Goal: Information Seeking & Learning: Learn about a topic

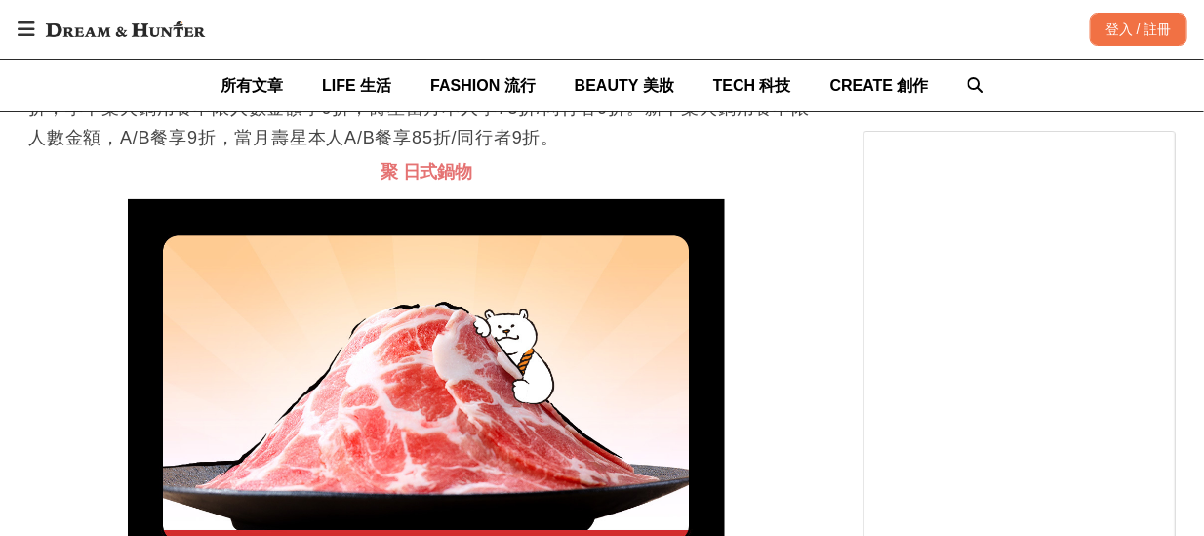
drag, startPoint x: 141, startPoint y: 370, endPoint x: 426, endPoint y: 367, distance: 284.9
click at [426, 152] on p "推出味來卡有普卡、金卡、黑卡。各別的壽星生日優惠皆不同。普卡：千葉火鍋當月壽星本人享88折、享千葉火鍋當月壽星本人享9折。[PERSON_NAME]：千葉火鍋…" at bounding box center [426, 79] width 796 height 146
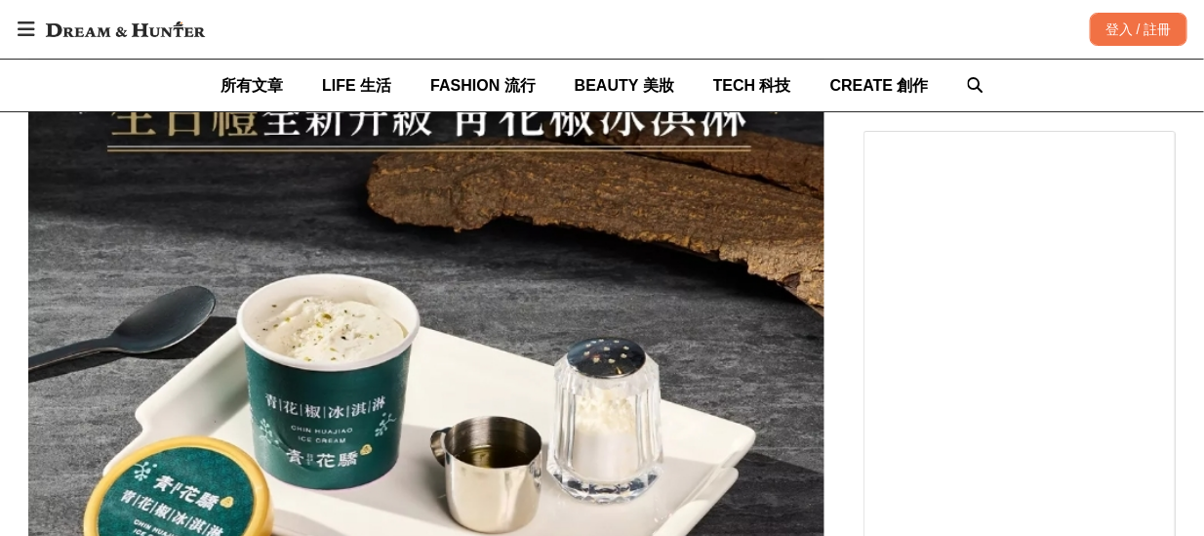
scroll to position [14338, 0]
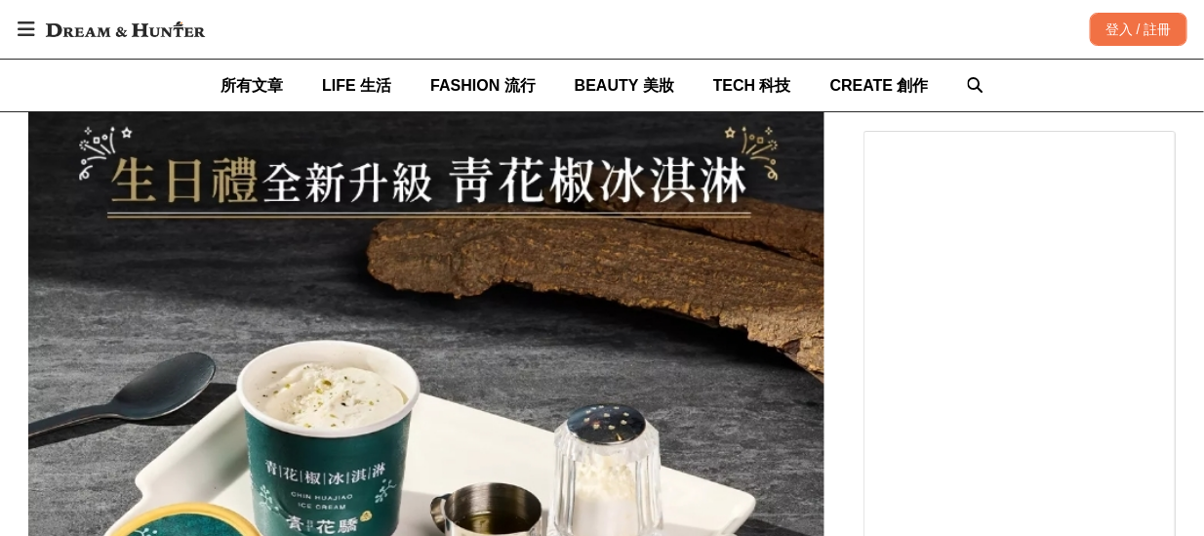
drag, startPoint x: 356, startPoint y: 269, endPoint x: 625, endPoint y: 353, distance: 282.0
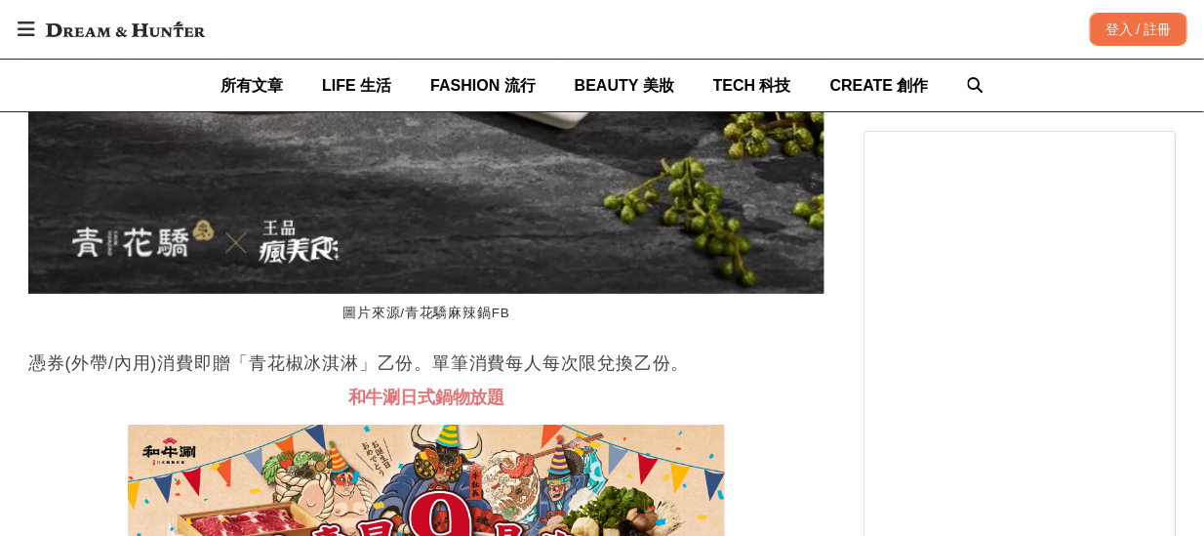
scroll to position [0, 74]
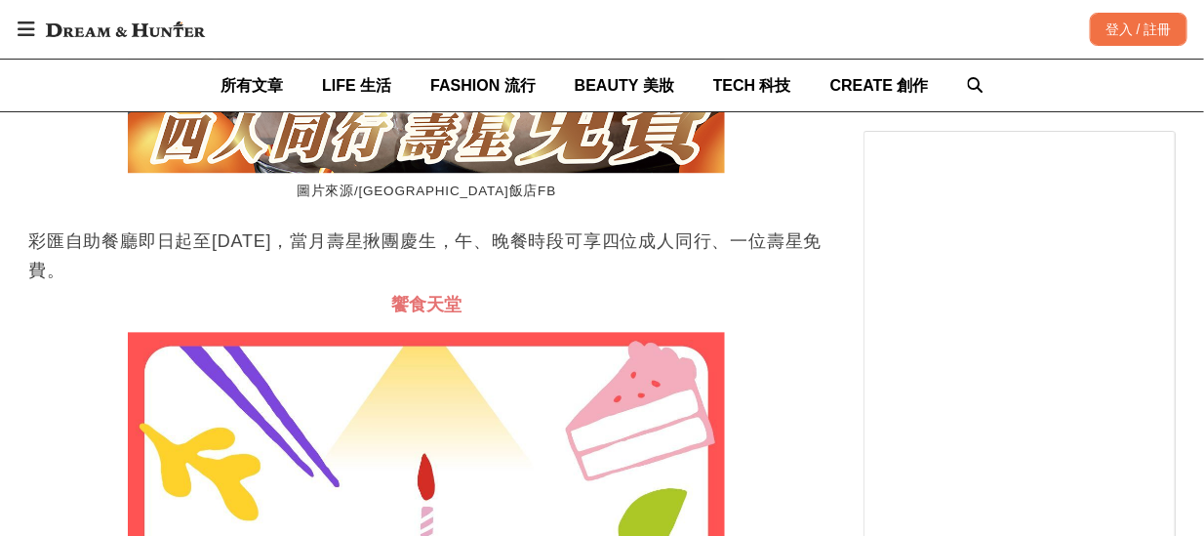
drag, startPoint x: 102, startPoint y: 199, endPoint x: 590, endPoint y: 255, distance: 490.9
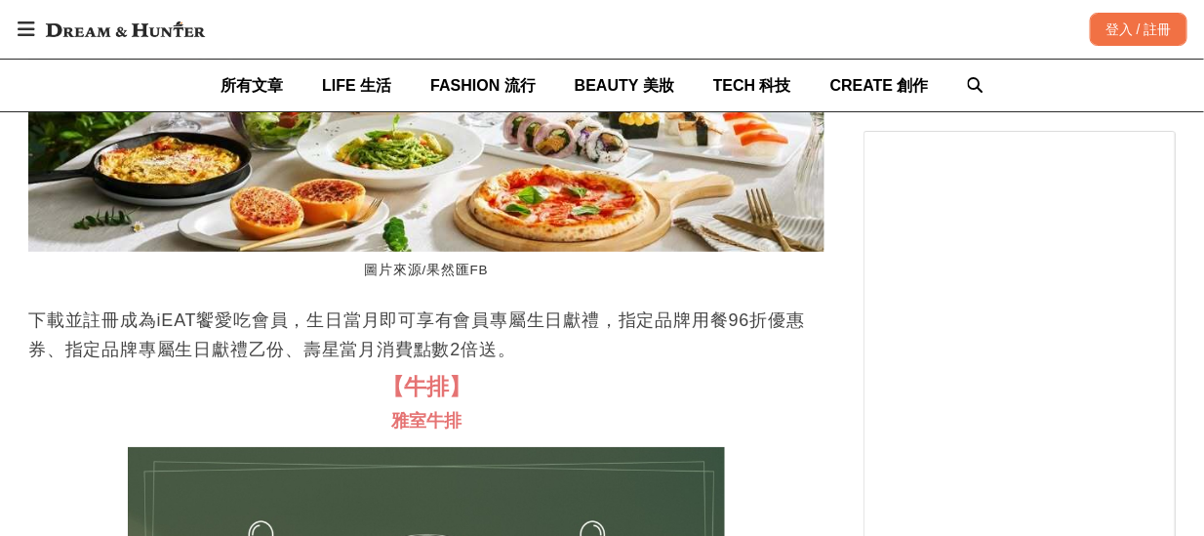
drag, startPoint x: 433, startPoint y: 427, endPoint x: 611, endPoint y: 469, distance: 182.4
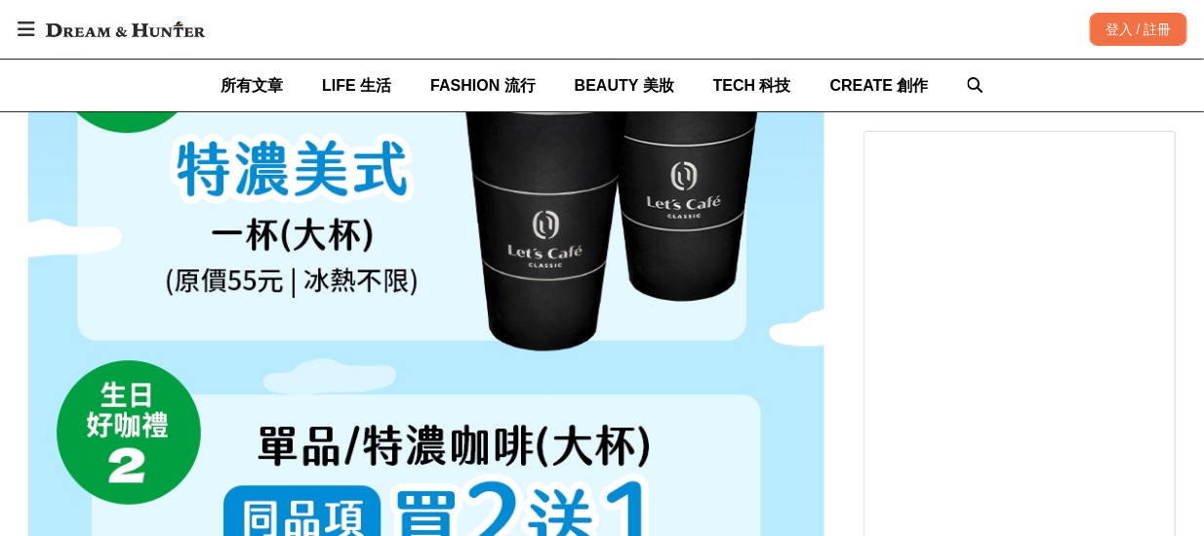
drag, startPoint x: 484, startPoint y: 285, endPoint x: 511, endPoint y: 321, distance: 45.3
drag, startPoint x: 176, startPoint y: 288, endPoint x: 210, endPoint y: 294, distance: 34.6
drag, startPoint x: 435, startPoint y: 289, endPoint x: 454, endPoint y: 337, distance: 51.3
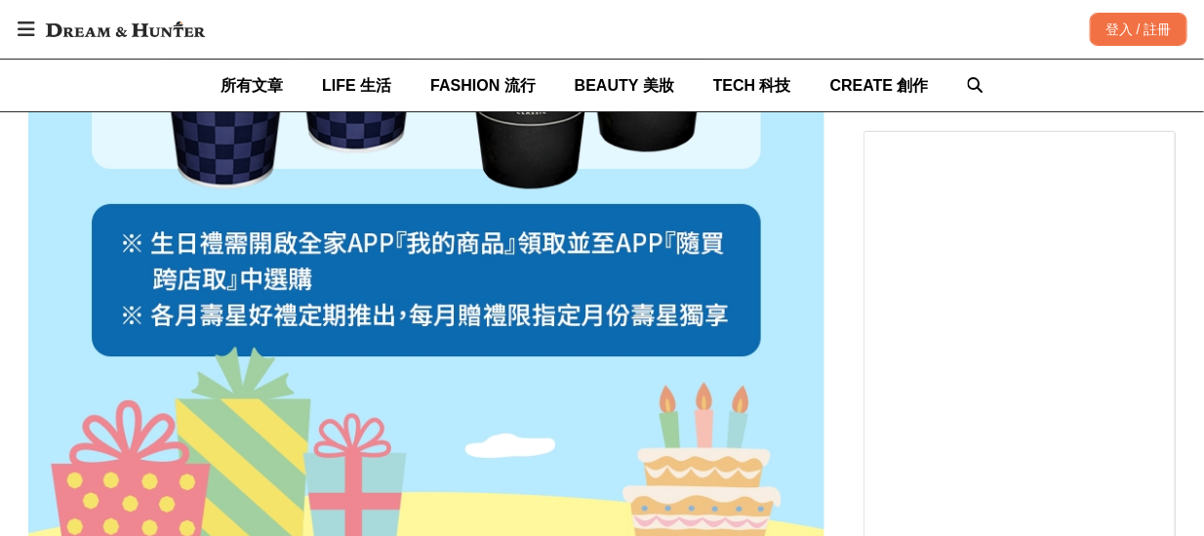
scroll to position [0, 757]
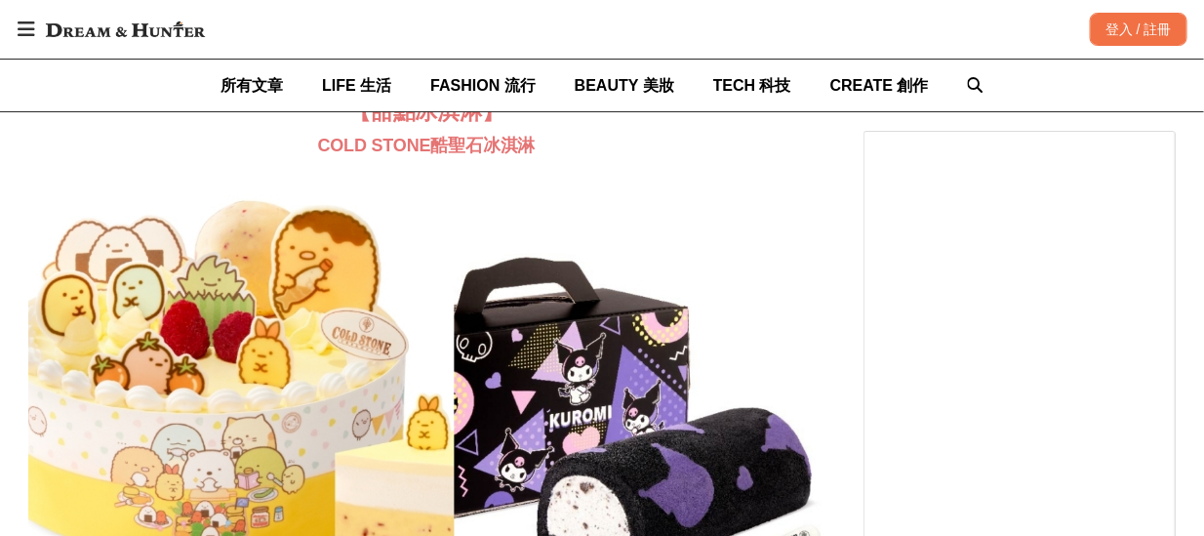
drag, startPoint x: 89, startPoint y: 370, endPoint x: 602, endPoint y: 438, distance: 517.6
drag, startPoint x: 229, startPoint y: 420, endPoint x: 251, endPoint y: 424, distance: 21.8
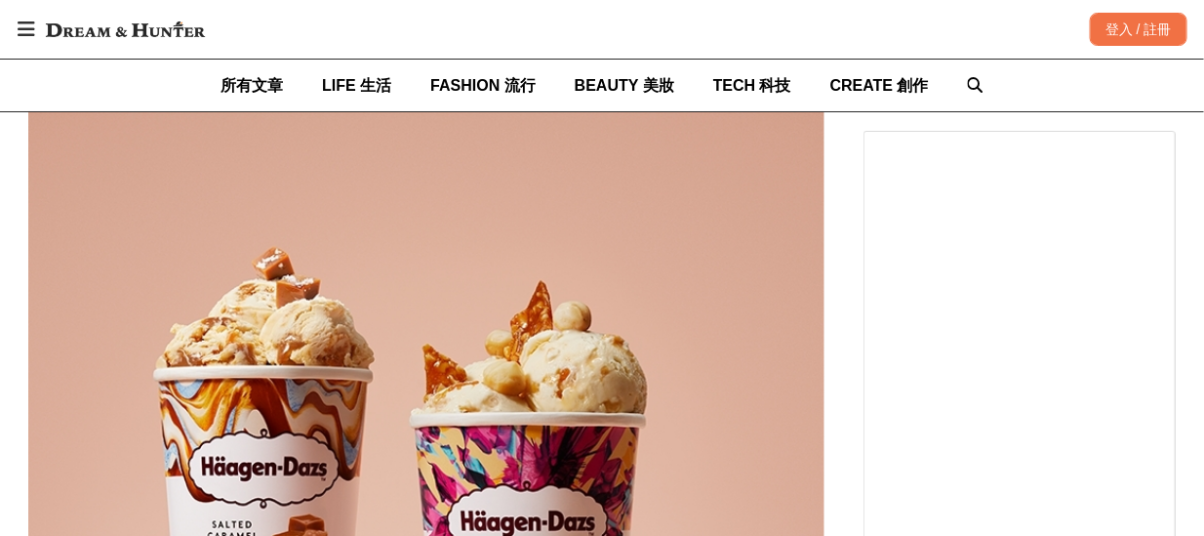
scroll to position [50155, 0]
drag, startPoint x: 296, startPoint y: 302, endPoint x: 598, endPoint y: 315, distance: 302.7
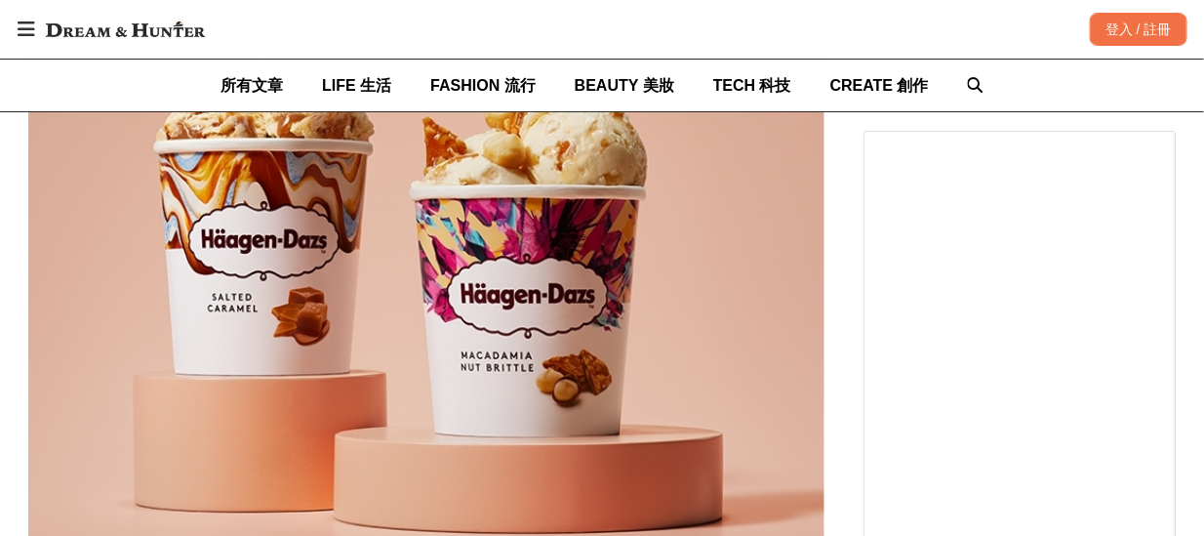
scroll to position [50977, 0]
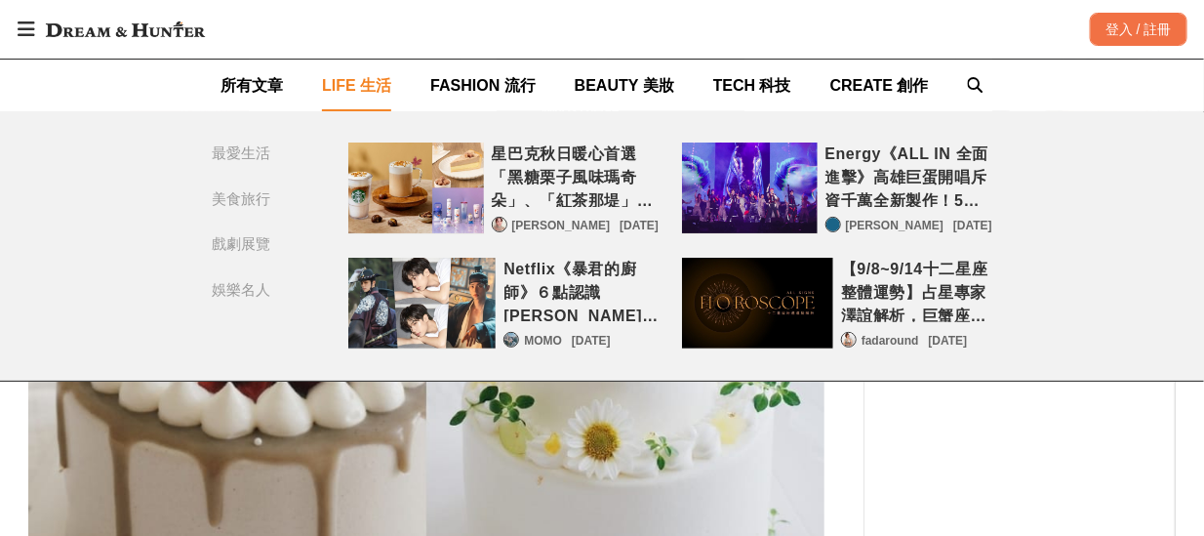
click at [557, 153] on div "星巴克秋日暖心首選「黑糖栗子風味瑪奇朵」、「紅茶那堤」[DATE]新登場，暢銷冰搖濃縮全新口味同步強勢回歸！" at bounding box center [575, 174] width 167 height 64
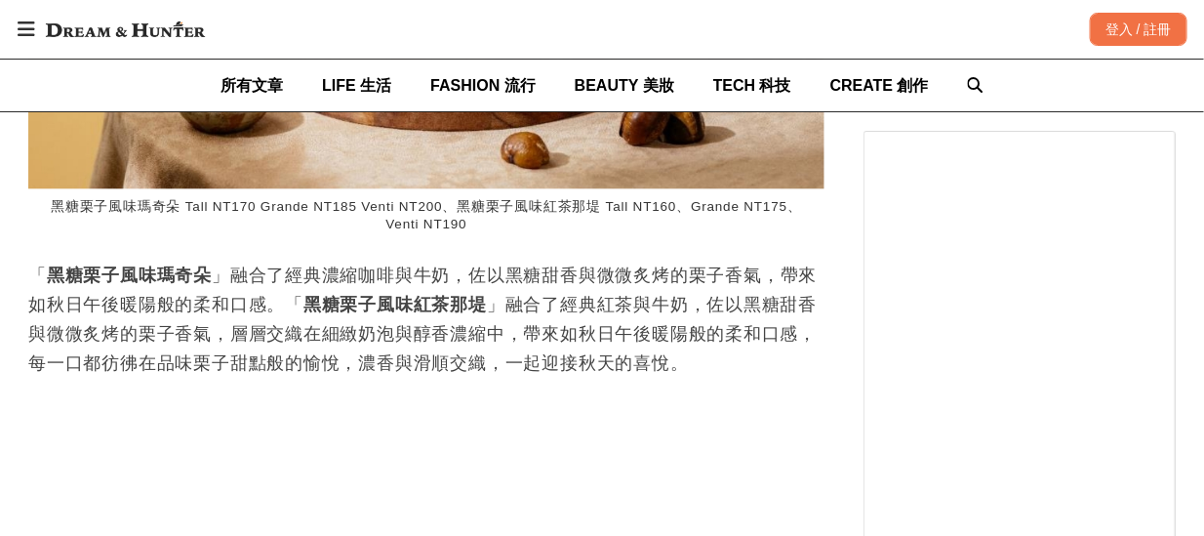
scroll to position [0, 3183]
drag, startPoint x: 185, startPoint y: 364, endPoint x: 374, endPoint y: 361, distance: 188.3
click at [374, 361] on p "「 黑糖栗子風味瑪奇朵 」融合了經典濃縮咖啡與牛奶，佐以黑糖甜香與微微炙烤的栗子香氣，帶來如秋日午後暖陽般的柔和口感。「 黑糖栗子風味紅茶那堤 」融合了經典紅…" at bounding box center [426, 318] width 796 height 117
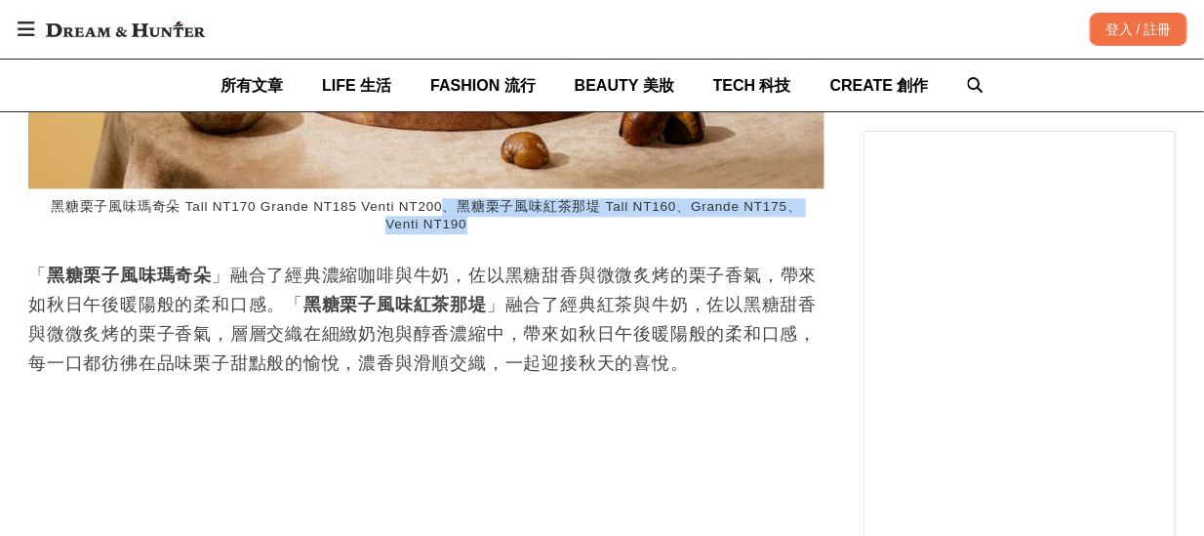
drag, startPoint x: 480, startPoint y: 232, endPoint x: 531, endPoint y: 243, distance: 51.8
click at [531, 243] on figcaption "黑糖栗子風味瑪奇朵 Tall NT170 Grande NT185 Venti NT200、黑糖栗子風味紅茶那堤 Tall NT160、Grande NT17…" at bounding box center [426, 216] width 796 height 57
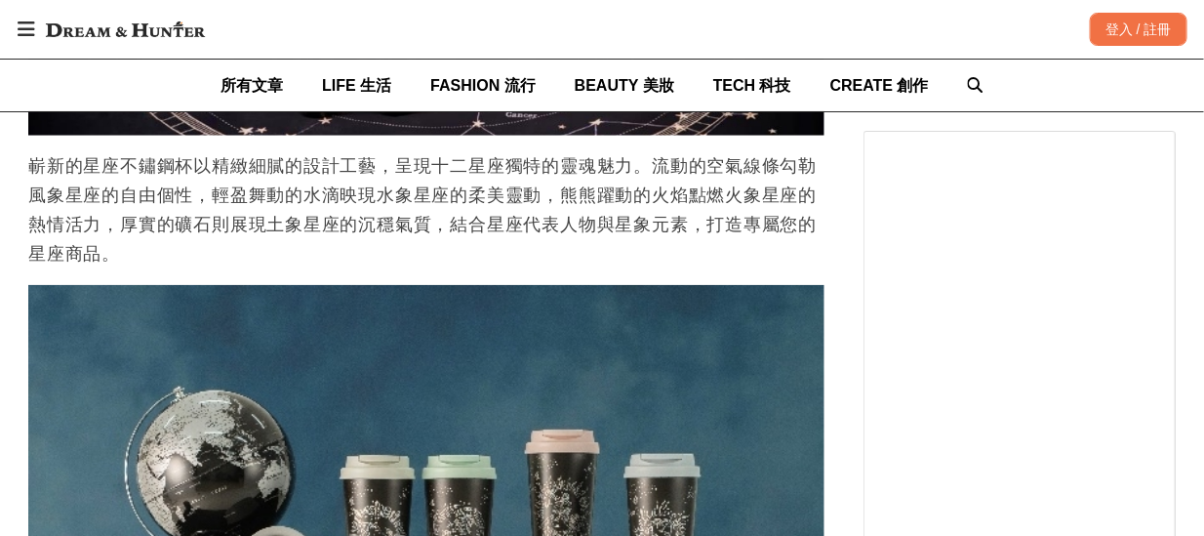
scroll to position [7973, 0]
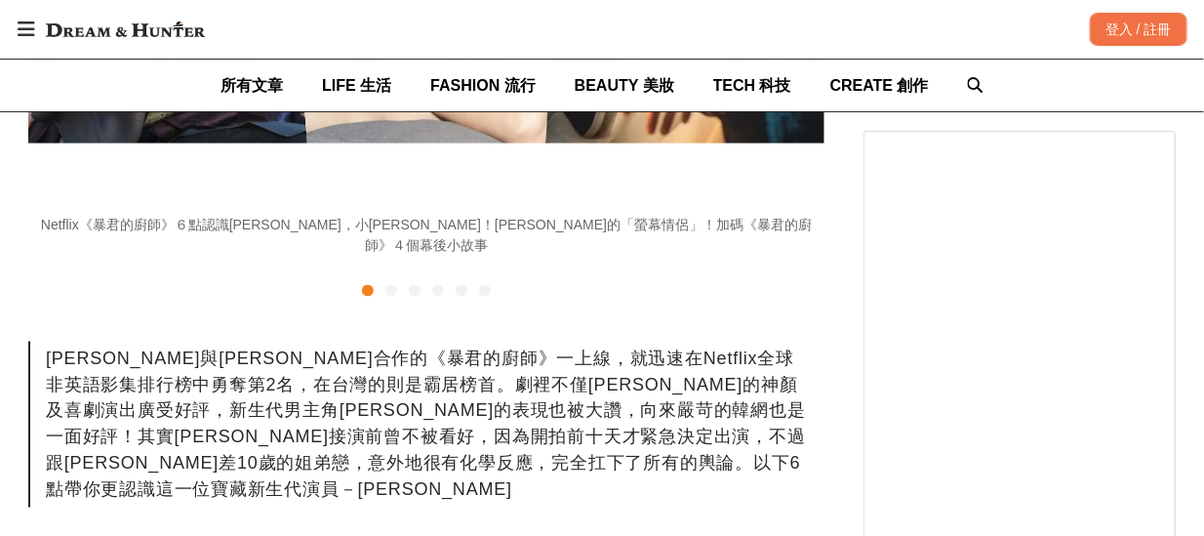
scroll to position [910, 0]
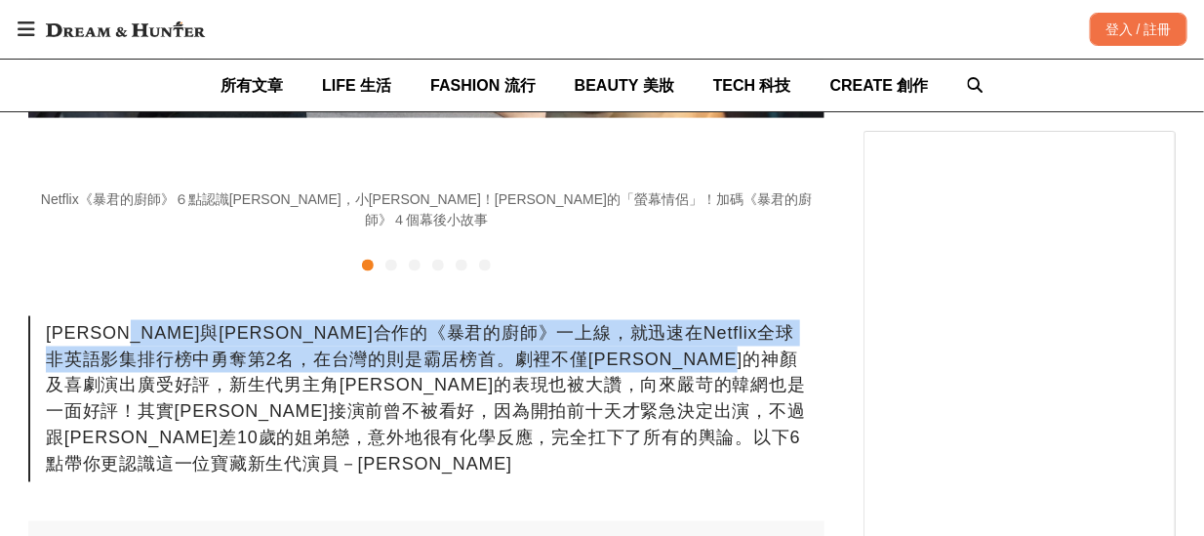
drag, startPoint x: 177, startPoint y: 317, endPoint x: 309, endPoint y: 364, distance: 140.7
click at [309, 364] on div "[PERSON_NAME]與[PERSON_NAME]的《暴君的廚師》一上線，就迅速在Netflix全球非英語影集排行榜中勇奪第2名，在台灣的則是霸居榜首。劇…" at bounding box center [426, 399] width 796 height 166
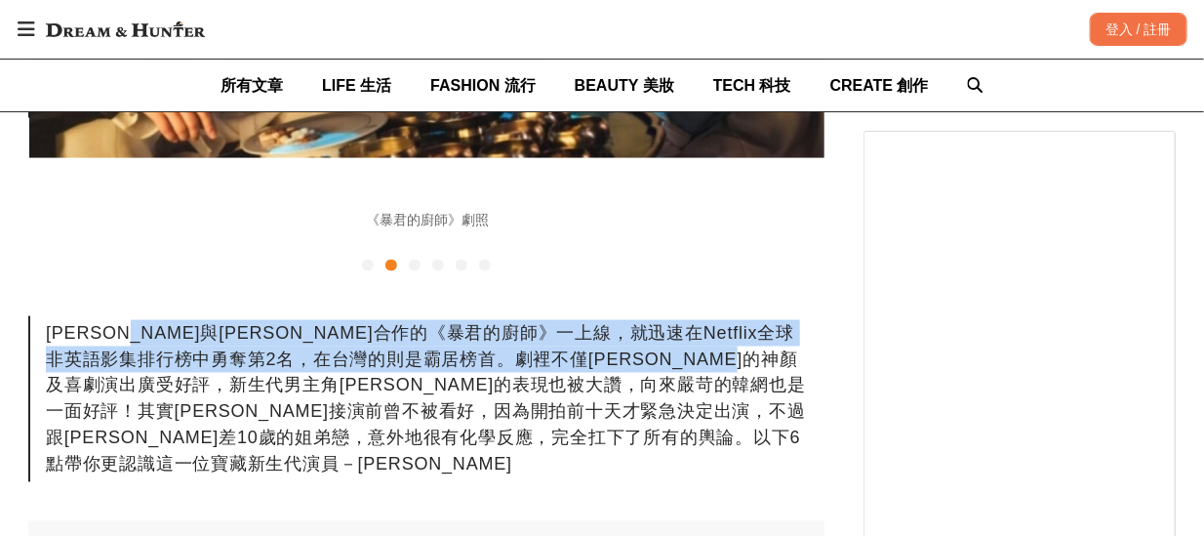
scroll to position [0, 796]
click at [408, 341] on div "[PERSON_NAME]與[PERSON_NAME]的《暴君的廚師》一上線，就迅速在Netflix全球非英語影集排行榜中勇奪第2名，在台灣的則是霸居榜首。劇…" at bounding box center [426, 399] width 796 height 166
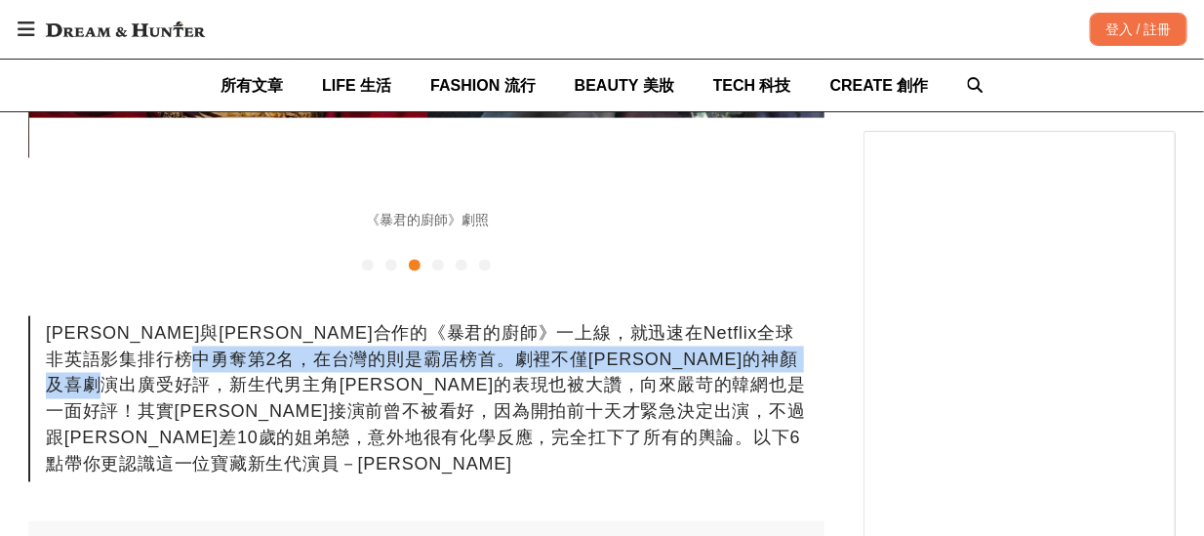
scroll to position [0, 1591]
drag, startPoint x: 408, startPoint y: 341, endPoint x: 454, endPoint y: 376, distance: 57.2
click at [454, 376] on div "[PERSON_NAME]與[PERSON_NAME]的《暴君的廚師》一上線，就迅速在Netflix全球非英語影集排行榜中勇奪第2名，在台灣的則是霸居榜首。劇…" at bounding box center [426, 399] width 796 height 166
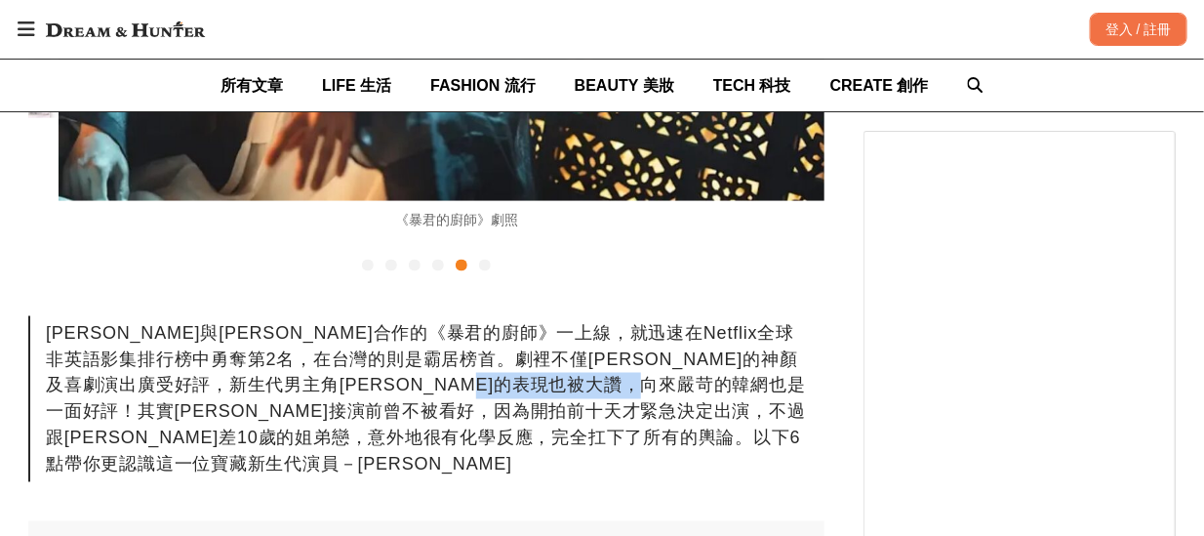
scroll to position [0, 3183]
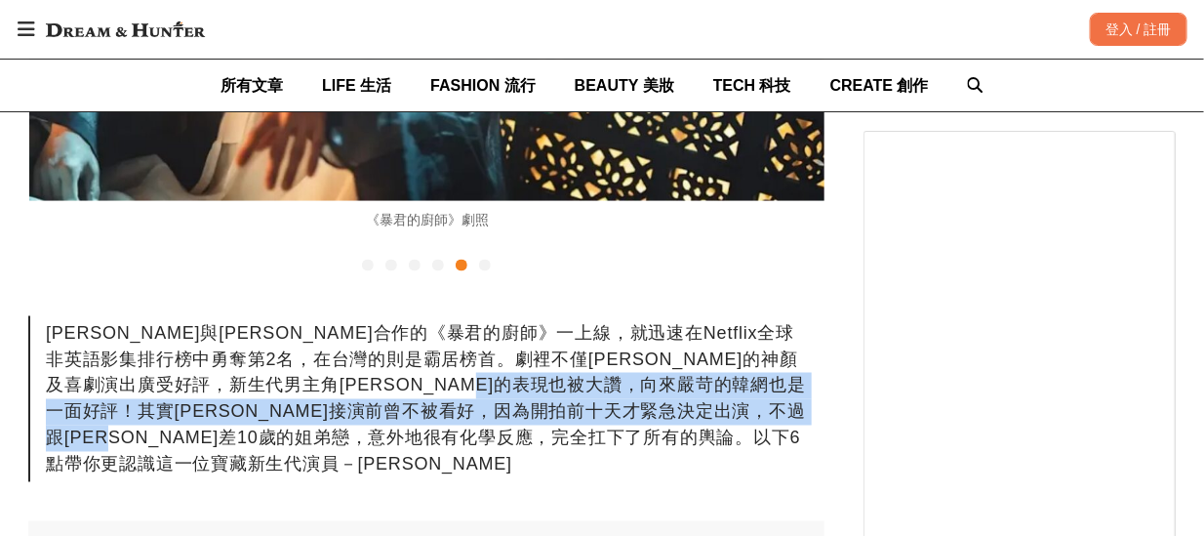
drag, startPoint x: 170, startPoint y: 391, endPoint x: 764, endPoint y: 455, distance: 597.4
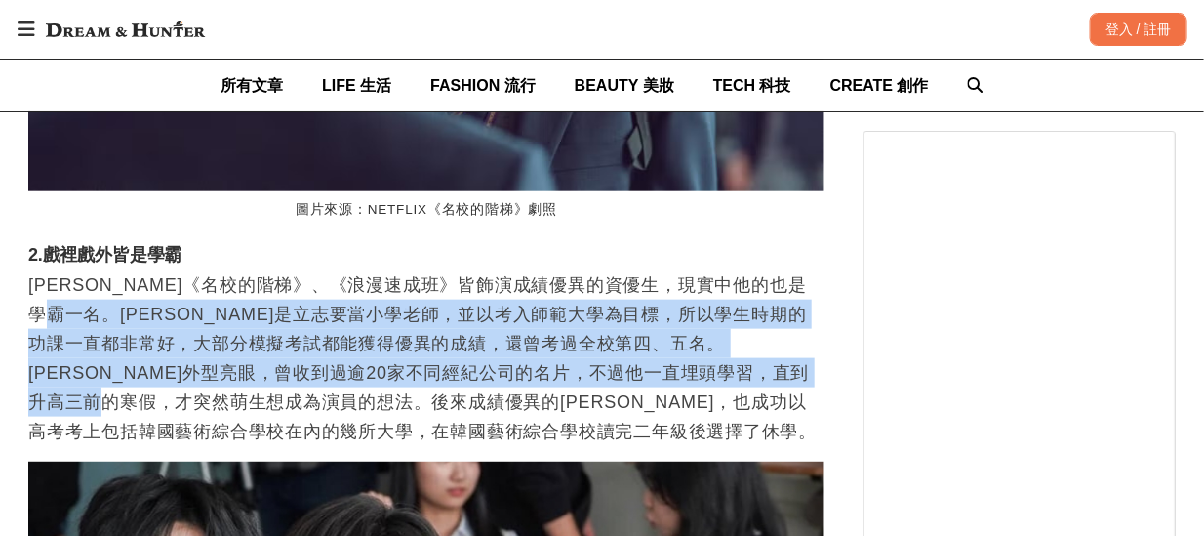
scroll to position [0, 3980]
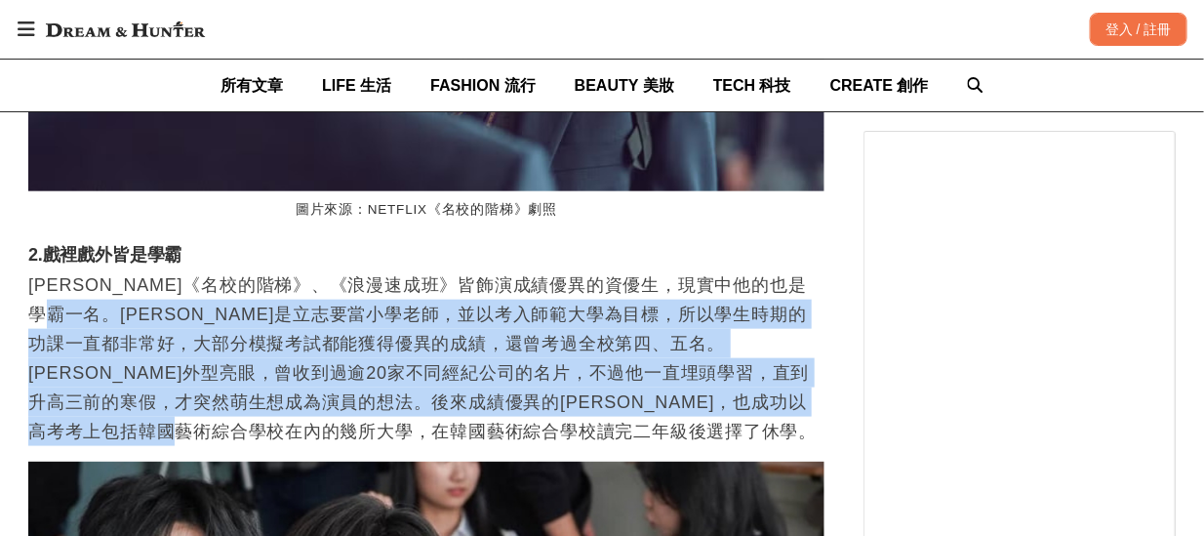
drag, startPoint x: 186, startPoint y: 332, endPoint x: 733, endPoint y: 456, distance: 560.1
click at [733, 446] on p "[PERSON_NAME]《名校的階梯》、《浪漫速成班》皆飾演成績優異的資優生，現實中他的也是學霸一名。[PERSON_NAME]是立志要當小學老師，並以考入…" at bounding box center [426, 358] width 796 height 176
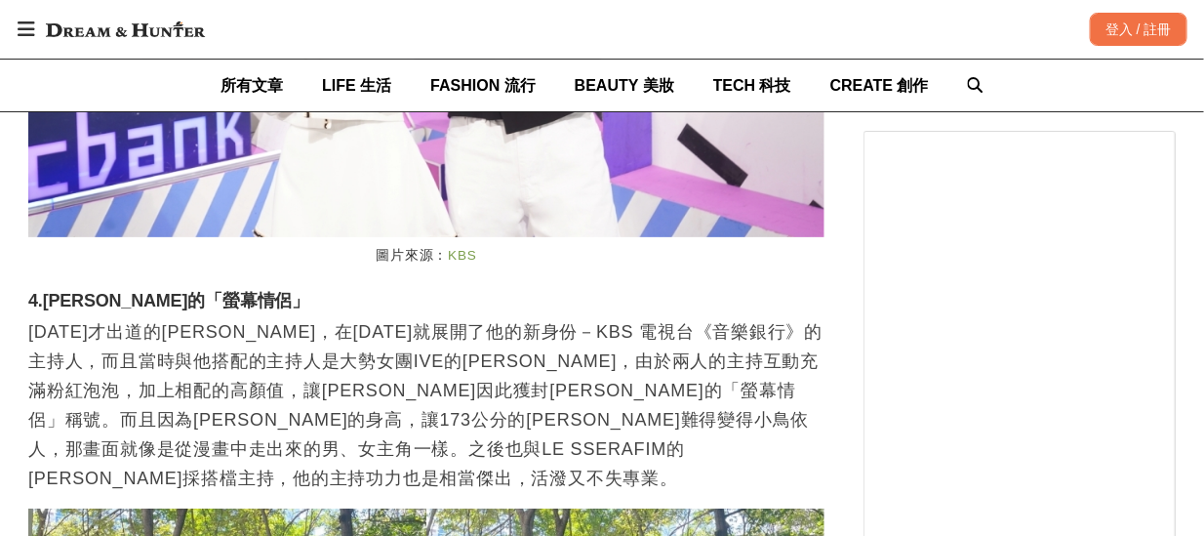
scroll to position [0, 0]
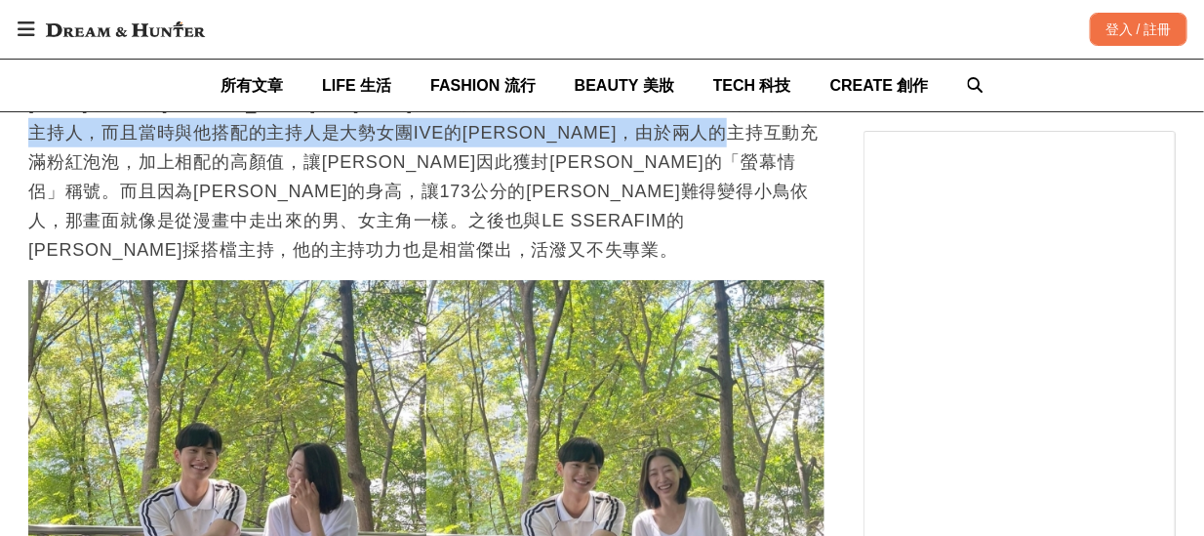
drag, startPoint x: 228, startPoint y: 162, endPoint x: 277, endPoint y: 218, distance: 74.0
click at [277, 218] on p "[DATE]才出道的[PERSON_NAME]，在[DATE]就展開了他的新身份－KBS 電視台《音樂銀行》的主持人，而且當時與他搭配的主持人是大勢女團IVE…" at bounding box center [426, 177] width 796 height 176
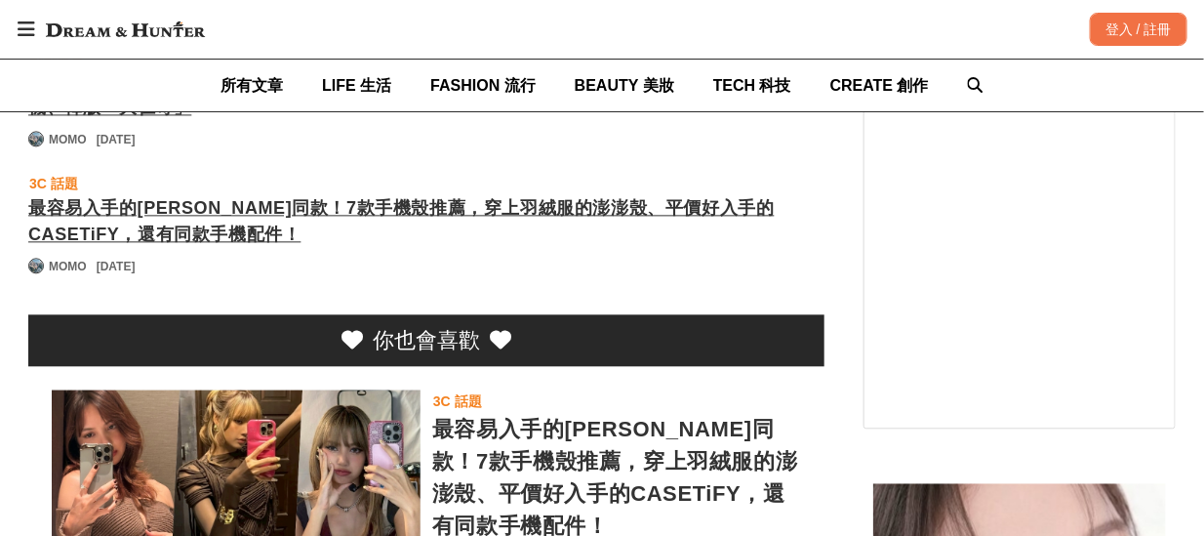
scroll to position [0, 3183]
